Goal: Navigation & Orientation: Find specific page/section

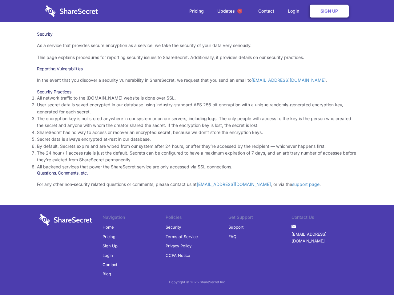
click at [197, 148] on li "By default, Secrets expire and are wiped from our system after 24 hours, or aft…" at bounding box center [197, 146] width 320 height 7
click at [240, 11] on span "1" at bounding box center [239, 11] width 5 height 5
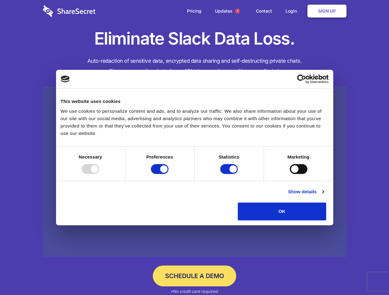
click at [99, 174] on div at bounding box center [91, 169] width 18 height 10
click at [168, 174] on input "Preferences" at bounding box center [160, 169] width 18 height 10
checkbox input "false"
click at [230, 174] on input "Statistics" at bounding box center [229, 169] width 18 height 10
checkbox input "false"
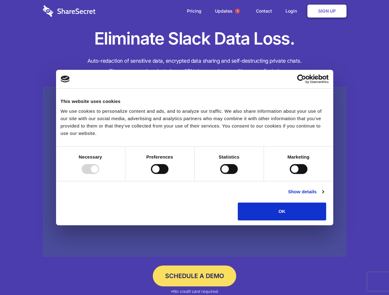
click at [290, 174] on input "Marketing" at bounding box center [299, 169] width 18 height 10
checkbox input "true"
click at [323, 196] on link "Show details" at bounding box center [306, 191] width 36 height 7
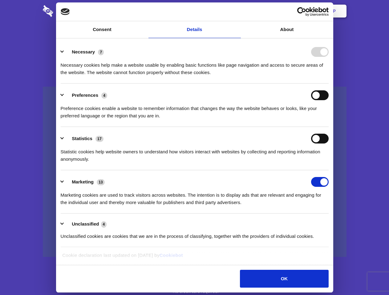
click at [340, 223] on link at bounding box center [194, 172] width 303 height 171
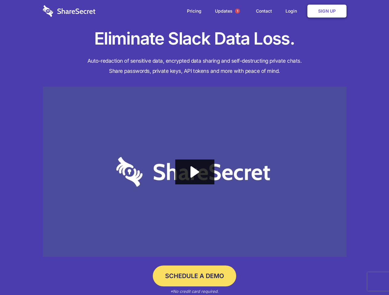
click at [237, 11] on span "1" at bounding box center [237, 11] width 5 height 5
